Goal: Task Accomplishment & Management: Manage account settings

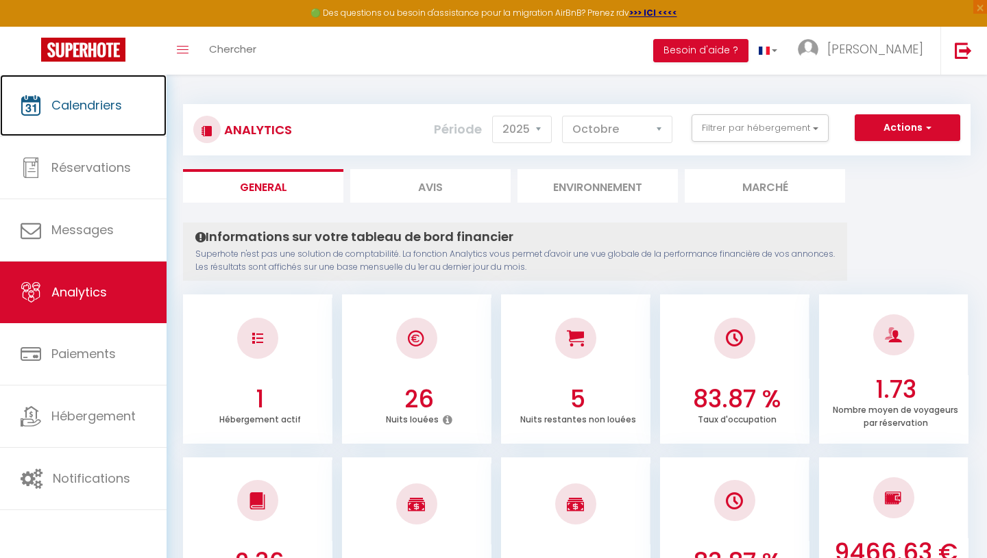
click at [80, 124] on link "Calendriers" at bounding box center [83, 106] width 166 height 62
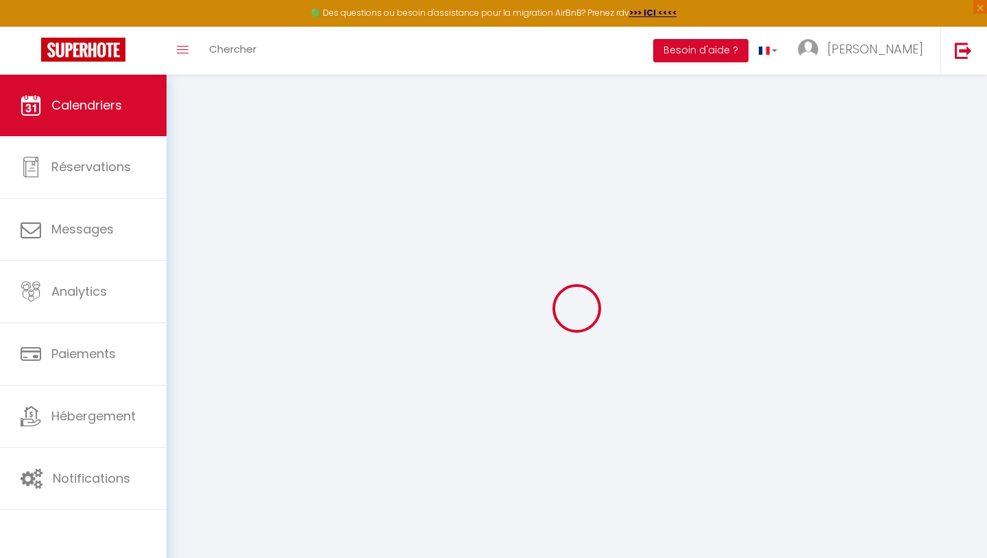
select select
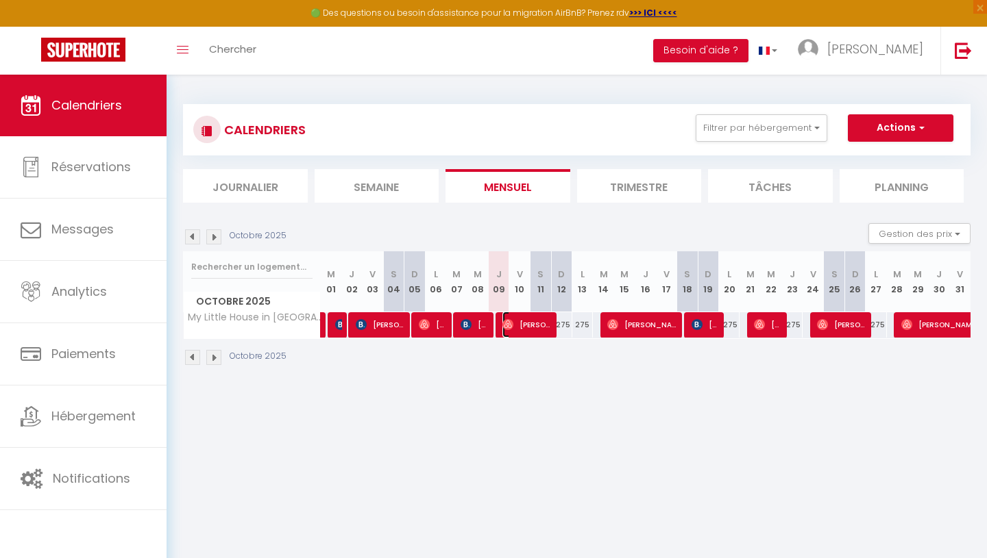
click at [519, 325] on span "[PERSON_NAME]" at bounding box center [526, 325] width 49 height 26
select select "OK"
select select "0"
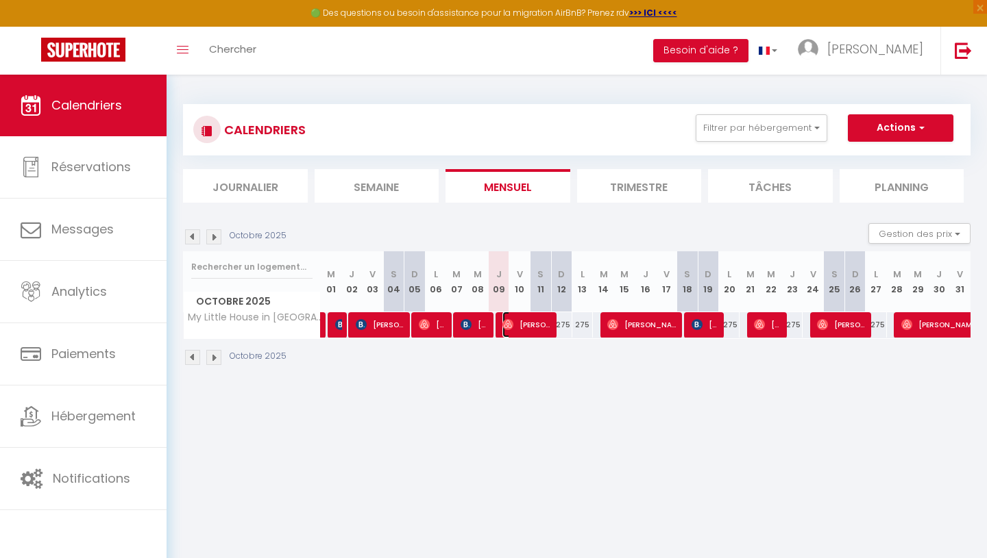
select select "1"
select select
select select "35559"
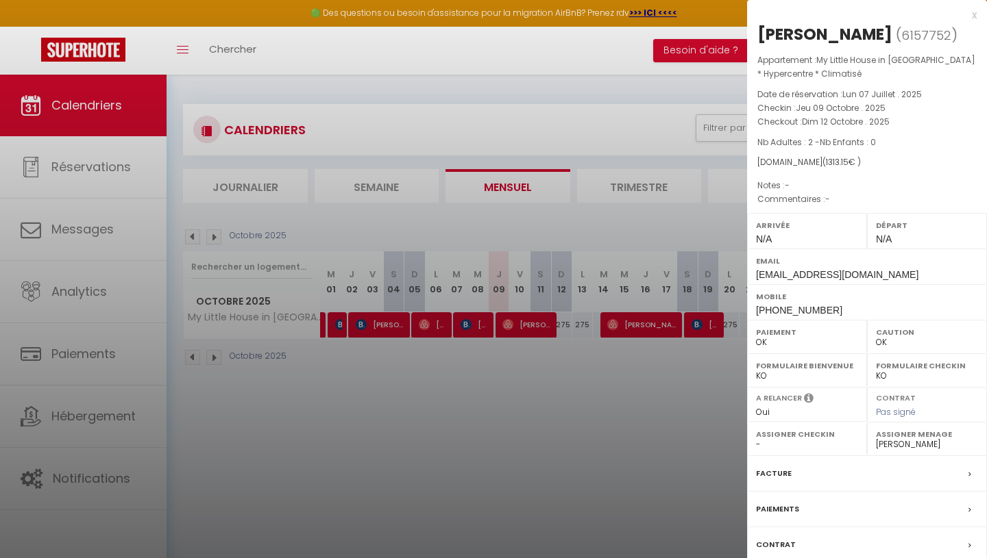
click at [519, 325] on div at bounding box center [493, 279] width 987 height 558
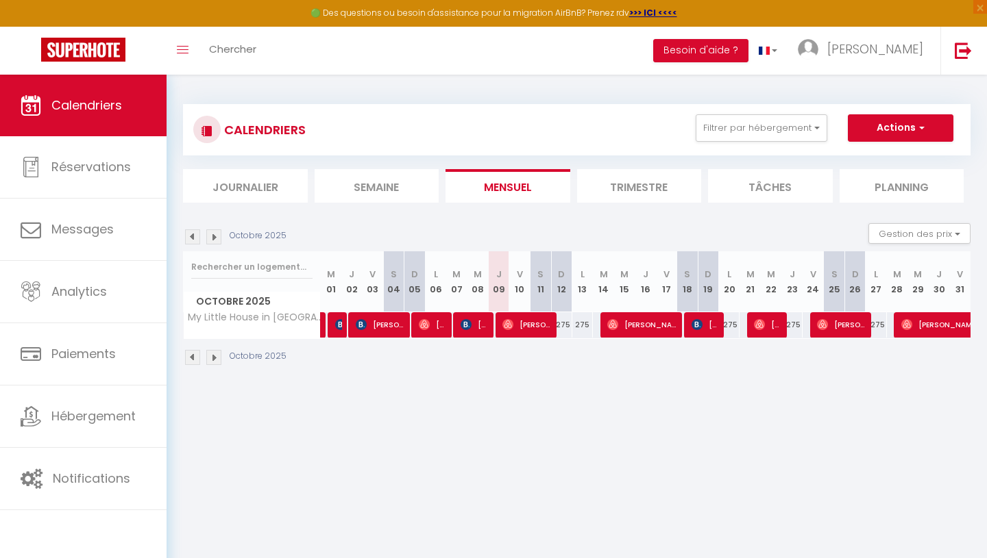
click at [564, 325] on div "275" at bounding box center [561, 324] width 21 height 25
type input "275"
type input "Dim 12 Octobre 2025"
type input "Lun 13 Octobre 2025"
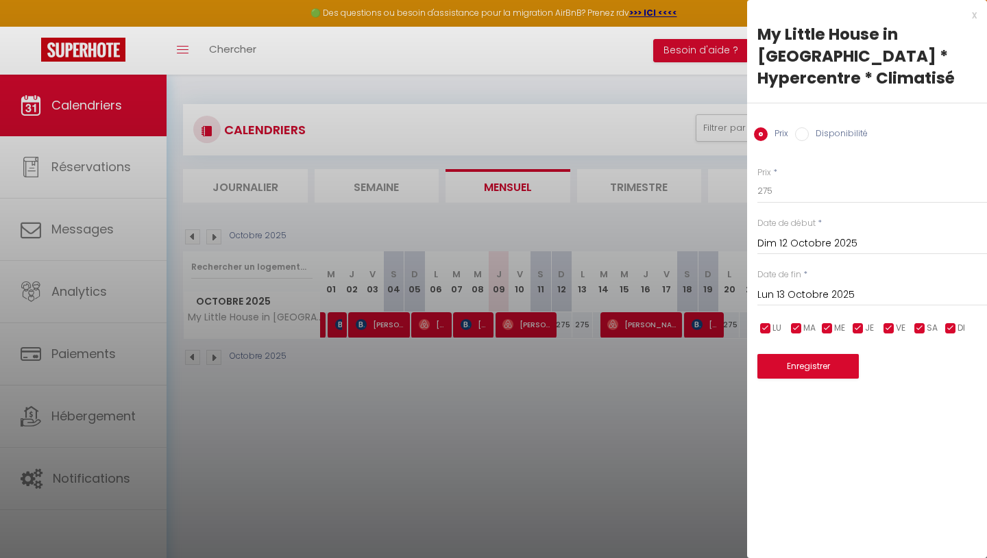
click at [482, 445] on div at bounding box center [493, 279] width 987 height 558
